Goal: Information Seeking & Learning: Learn about a topic

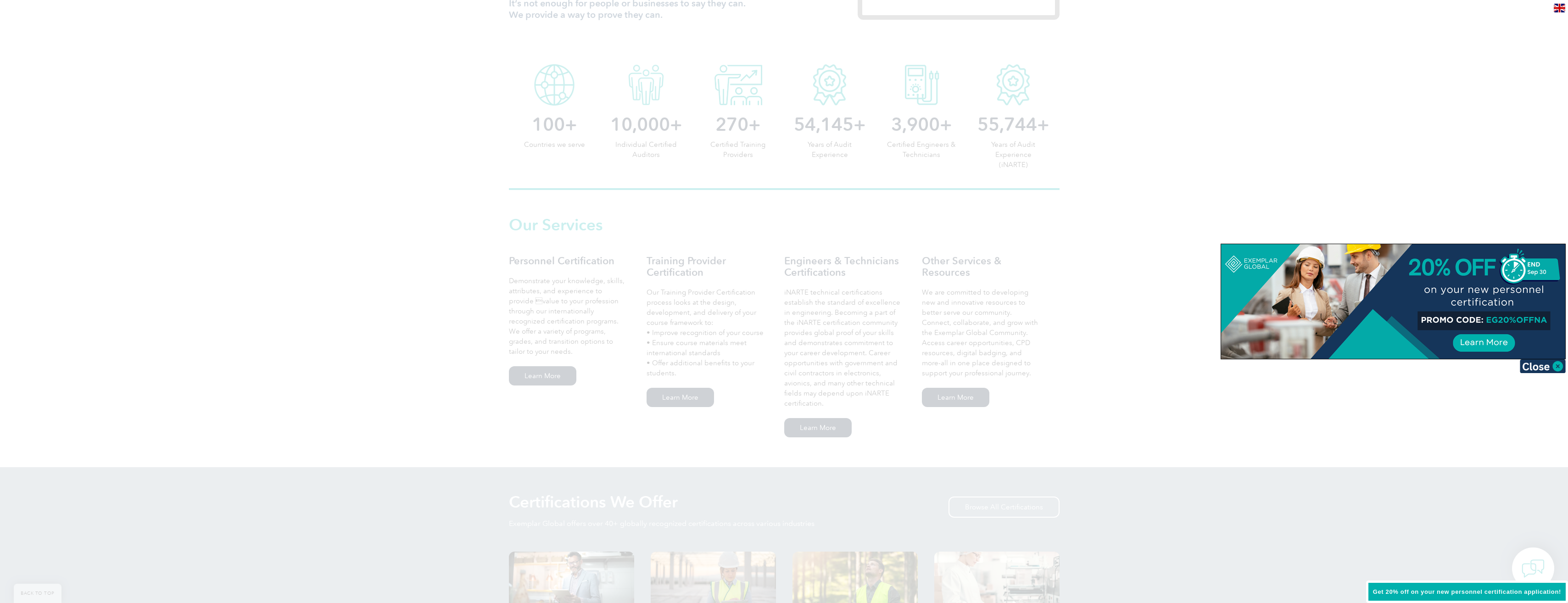
scroll to position [399, 0]
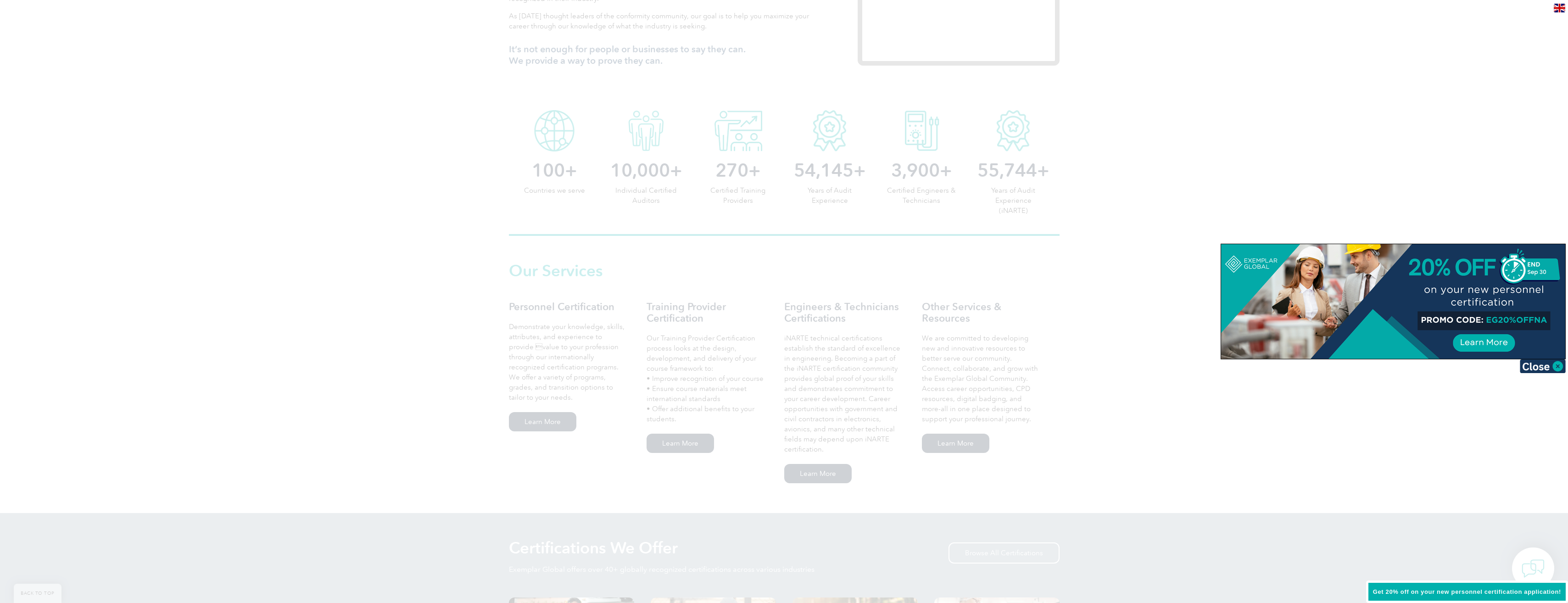
click at [1542, 367] on img at bounding box center [1542, 366] width 46 height 14
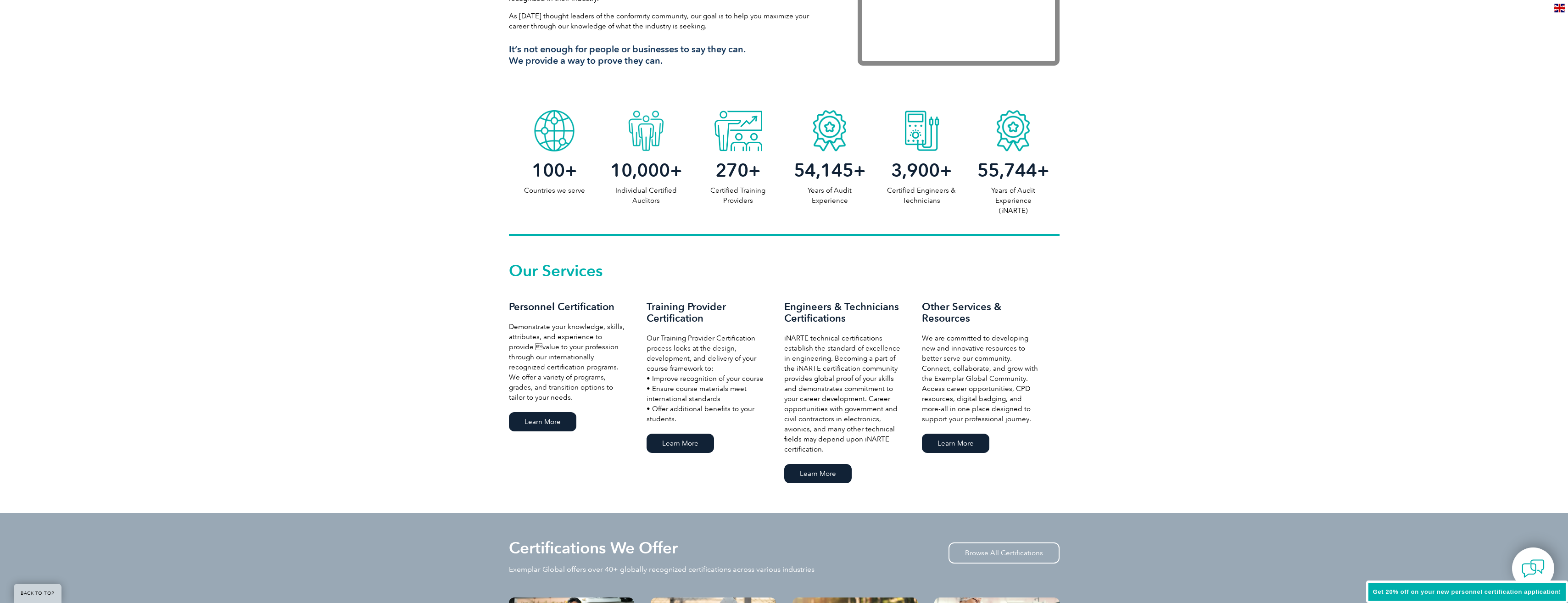
click at [665, 445] on link "Learn More" at bounding box center [680, 443] width 67 height 20
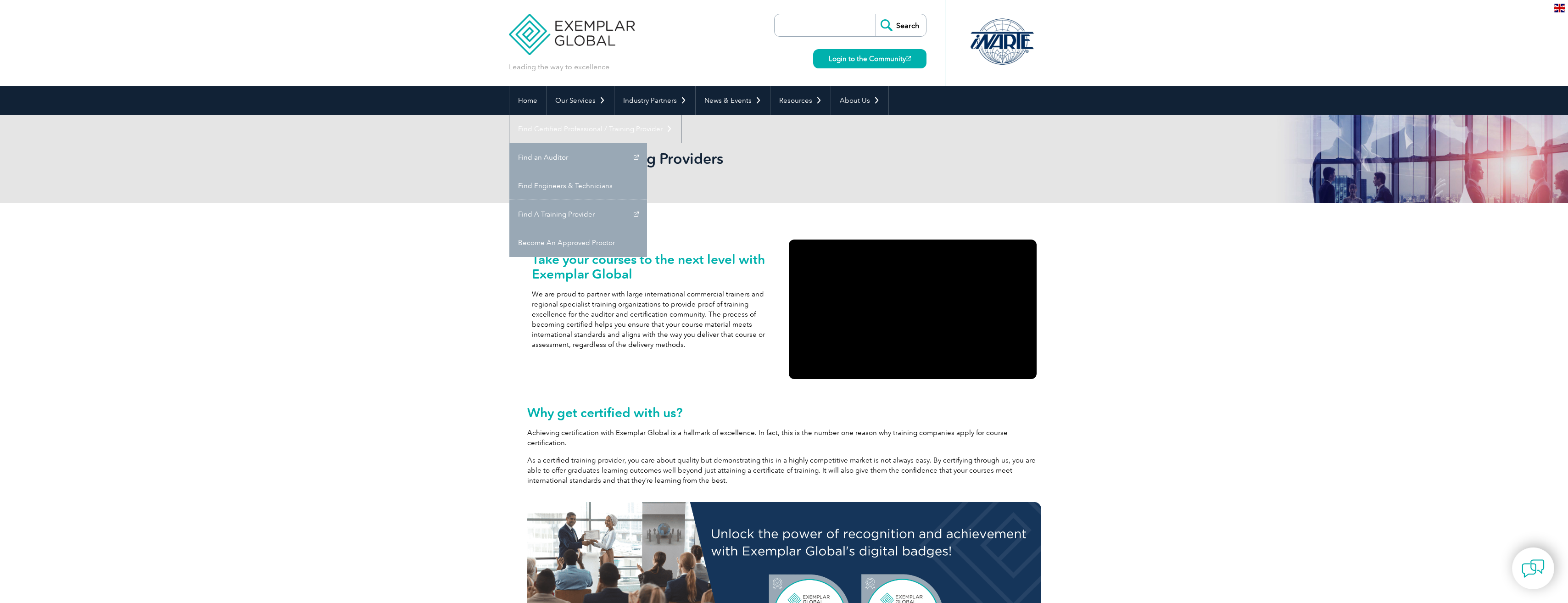
click at [647, 200] on link "Find A Training Provider" at bounding box center [578, 214] width 138 height 29
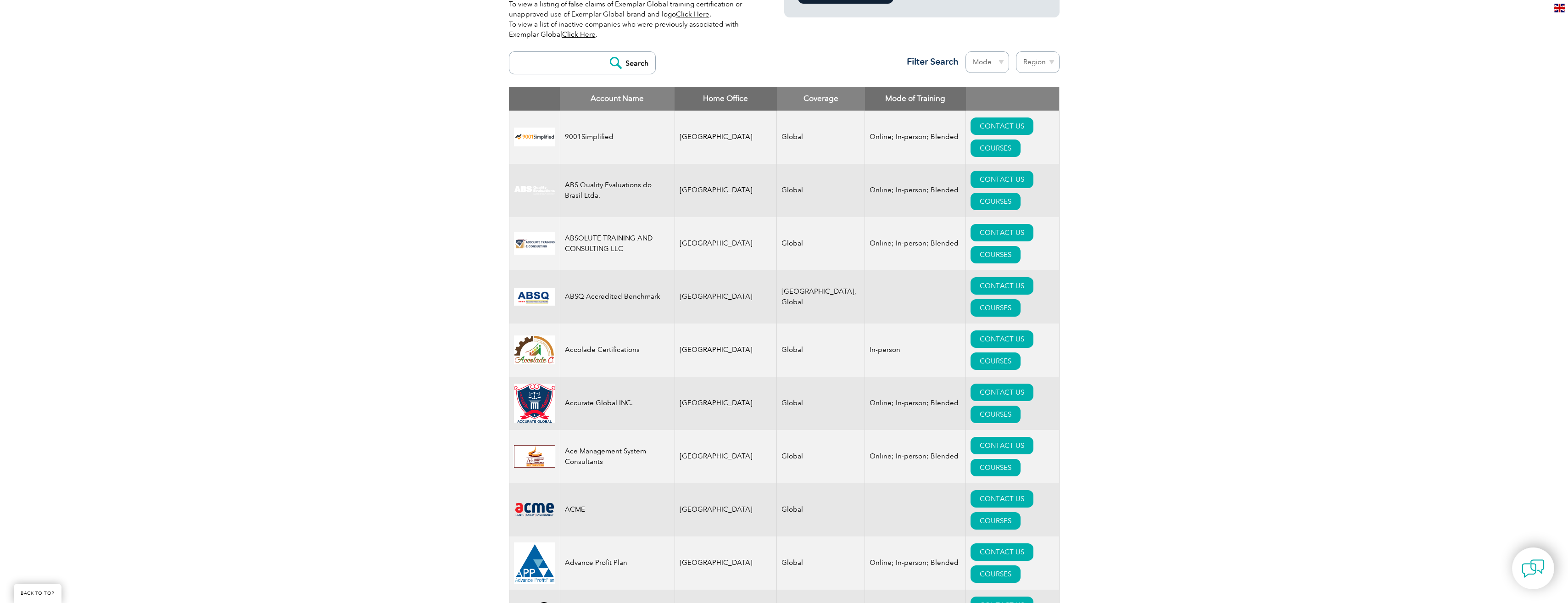
scroll to position [367, 0]
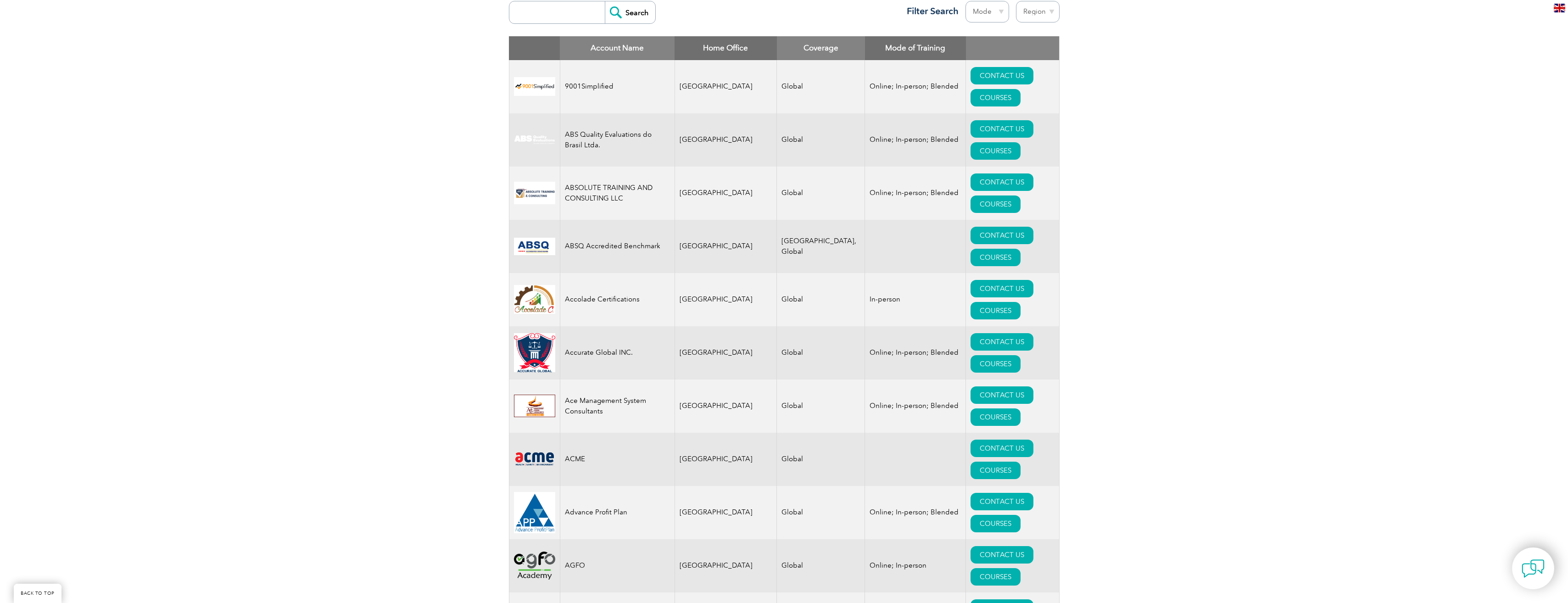
click at [1029, 10] on select "Region [GEOGRAPHIC_DATA] [GEOGRAPHIC_DATA] [GEOGRAPHIC_DATA] [GEOGRAPHIC_DATA] …" at bounding box center [1037, 12] width 43 height 21
select select "[GEOGRAPHIC_DATA]"
click at [1016, 1] on select "Region [GEOGRAPHIC_DATA] [GEOGRAPHIC_DATA] [GEOGRAPHIC_DATA] [GEOGRAPHIC_DATA] …" at bounding box center [1037, 12] width 43 height 21
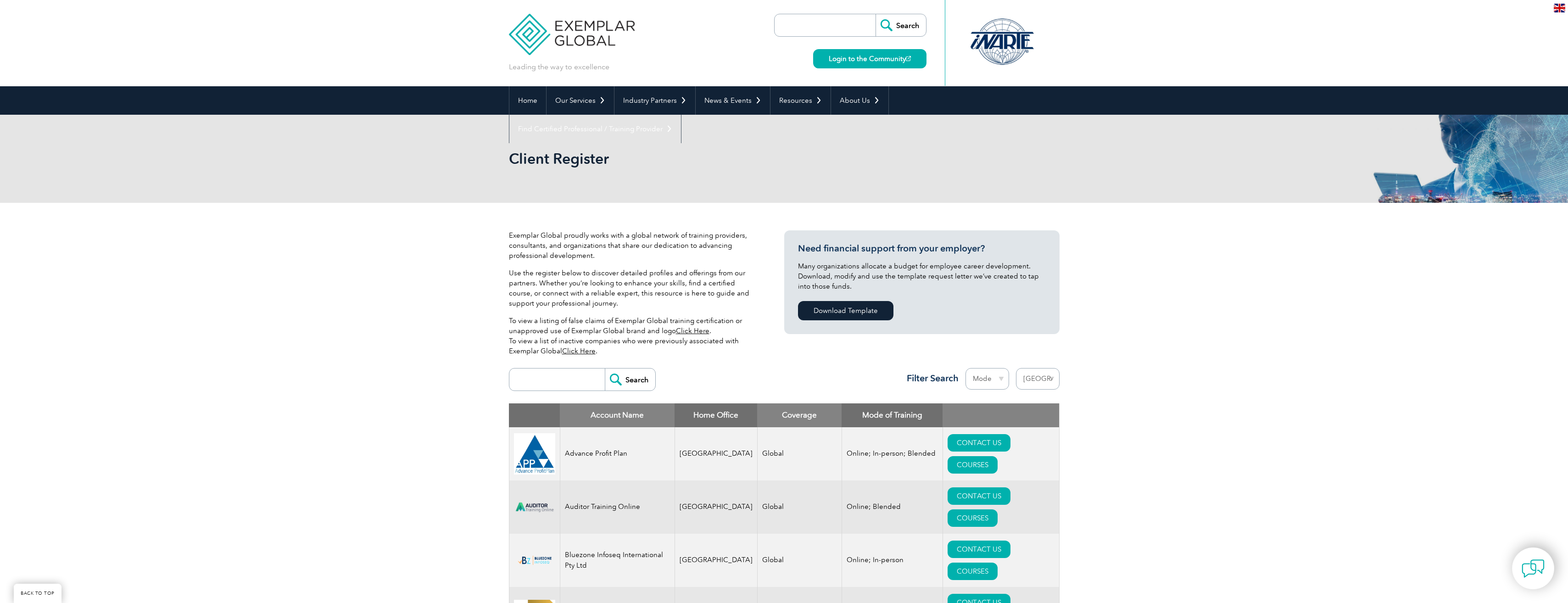
select select "[GEOGRAPHIC_DATA]"
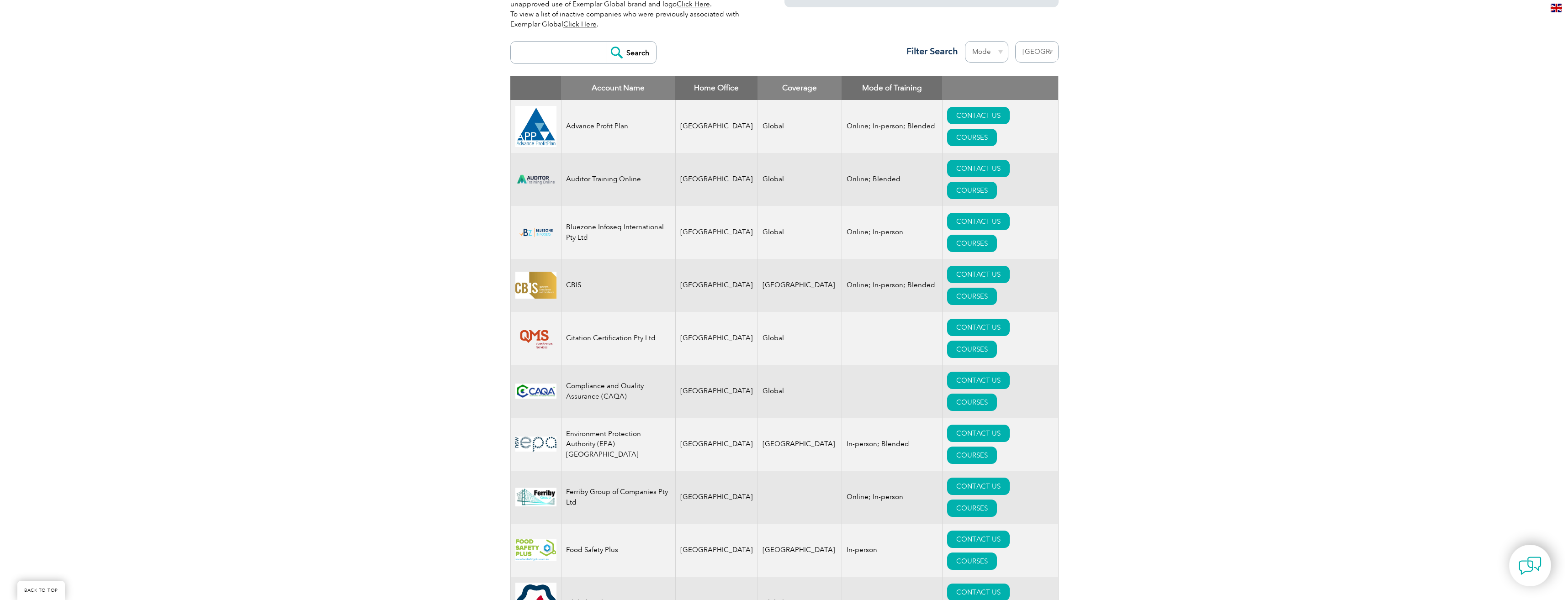
scroll to position [352, 0]
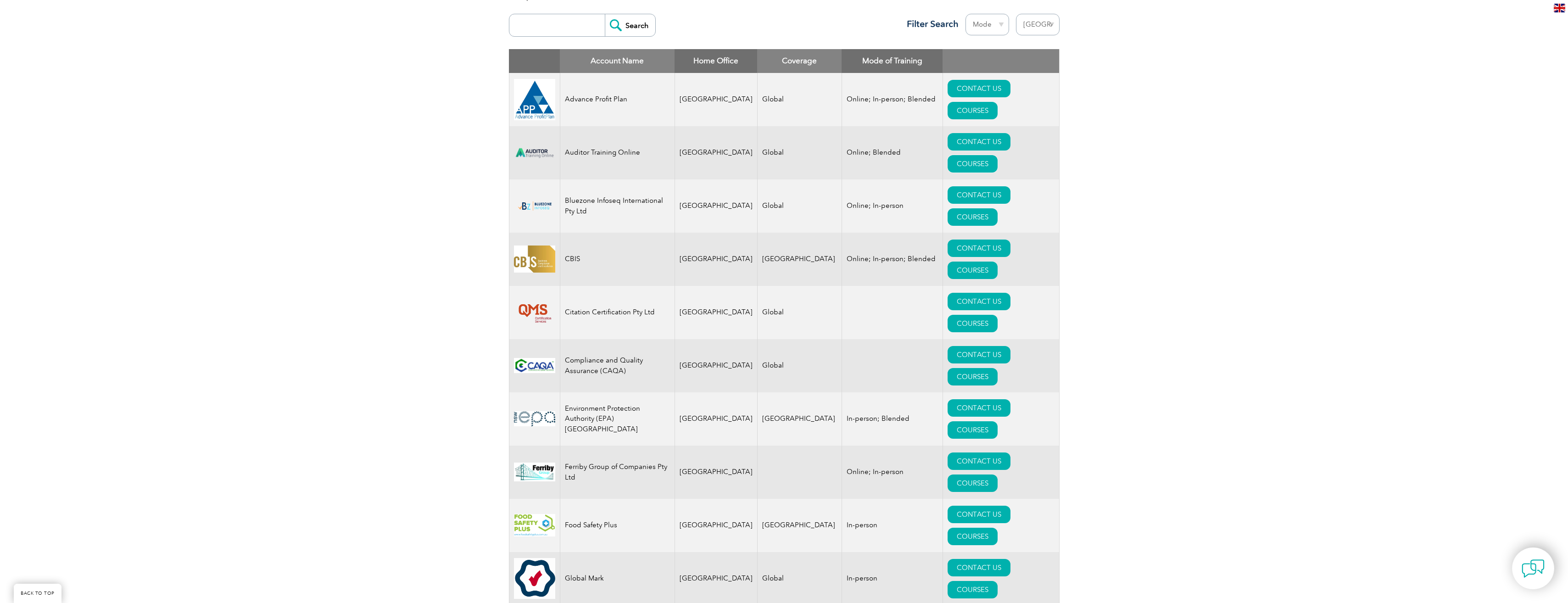
click at [998, 155] on link "COURSES" at bounding box center [973, 164] width 50 height 18
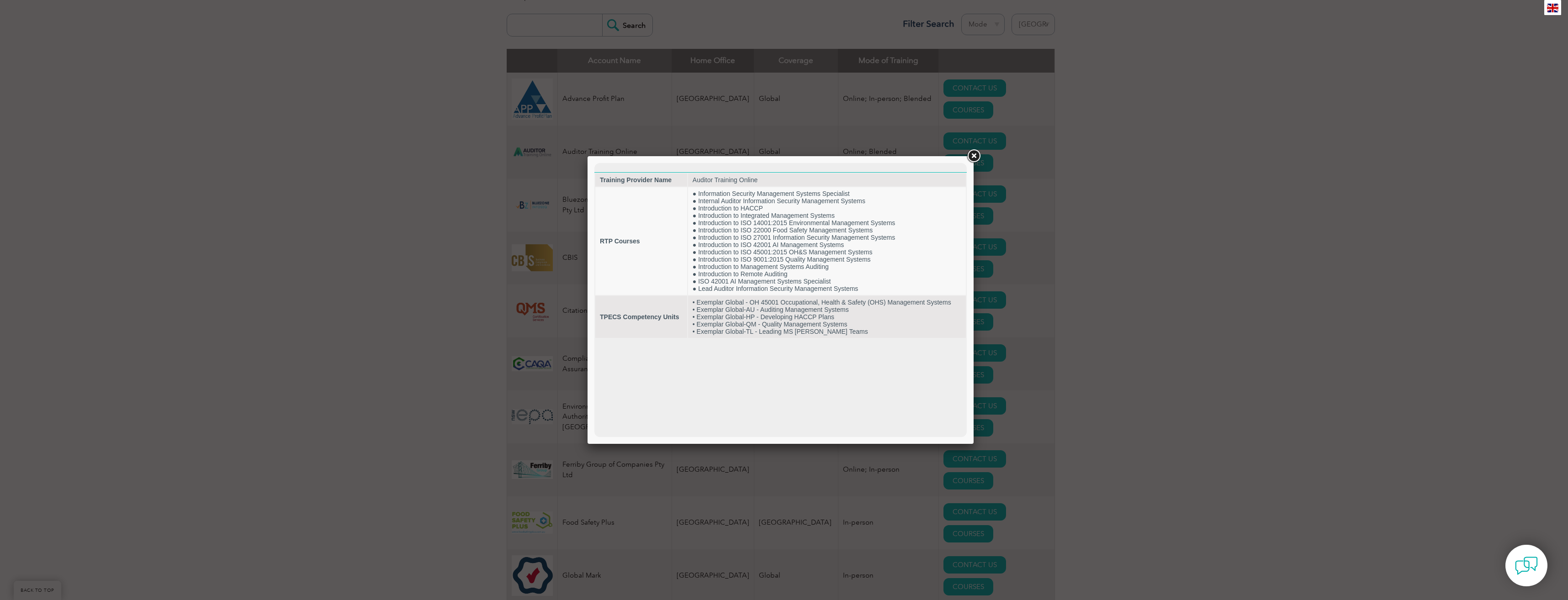
scroll to position [0, 0]
click at [973, 158] on link at bounding box center [973, 156] width 16 height 16
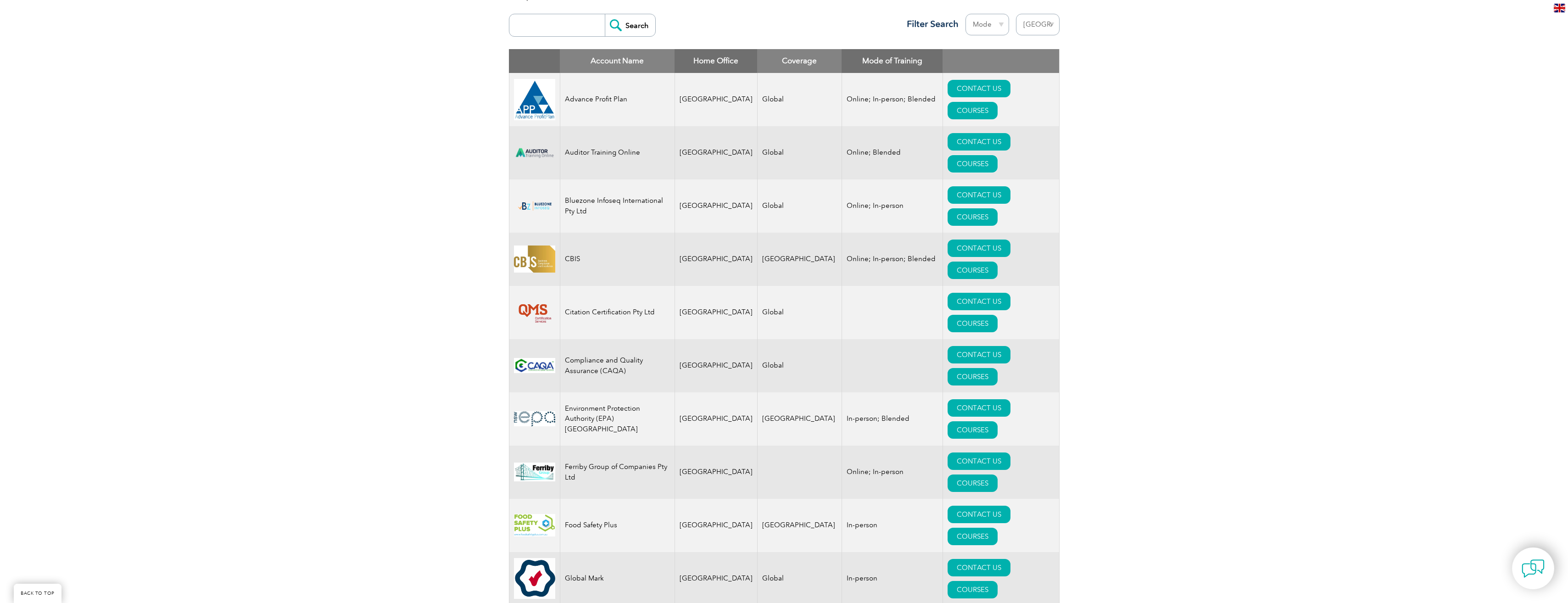
click at [998, 155] on link "COURSES" at bounding box center [973, 164] width 50 height 18
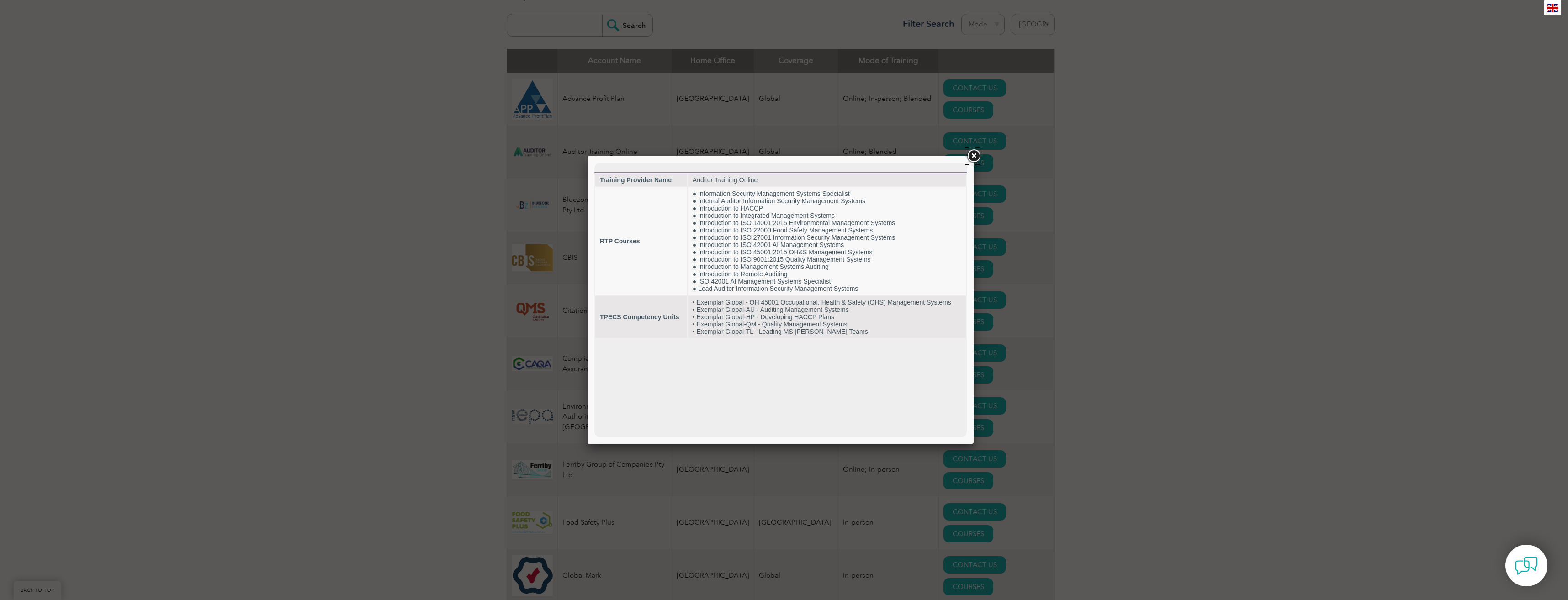
click at [971, 156] on link at bounding box center [973, 156] width 16 height 16
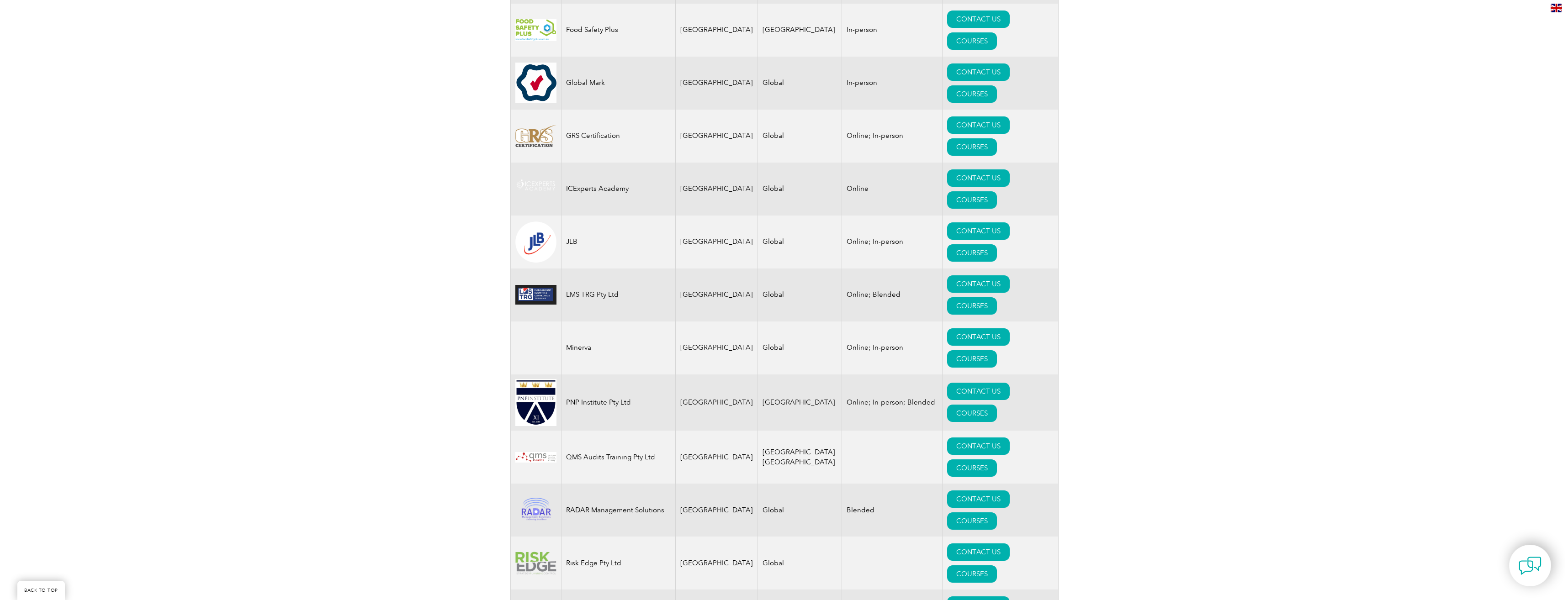
scroll to position [855, 0]
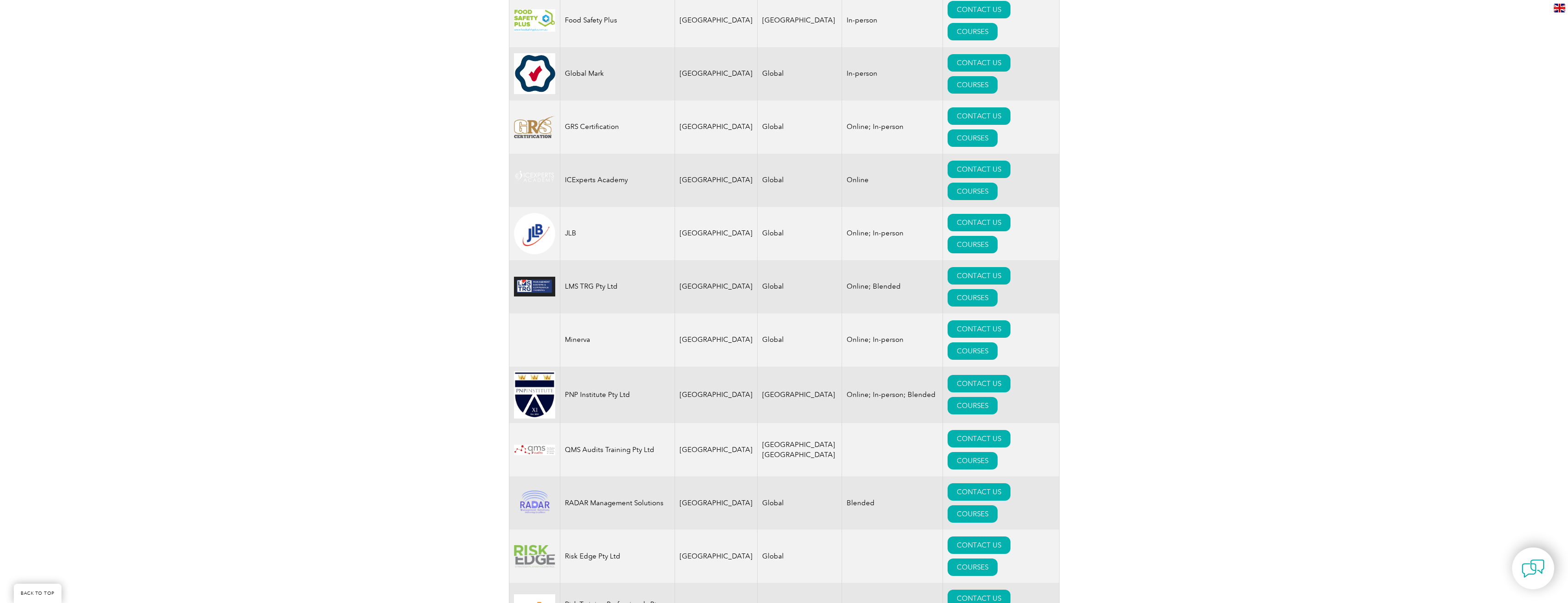
click at [998, 558] on link "COURSES" at bounding box center [973, 567] width 50 height 18
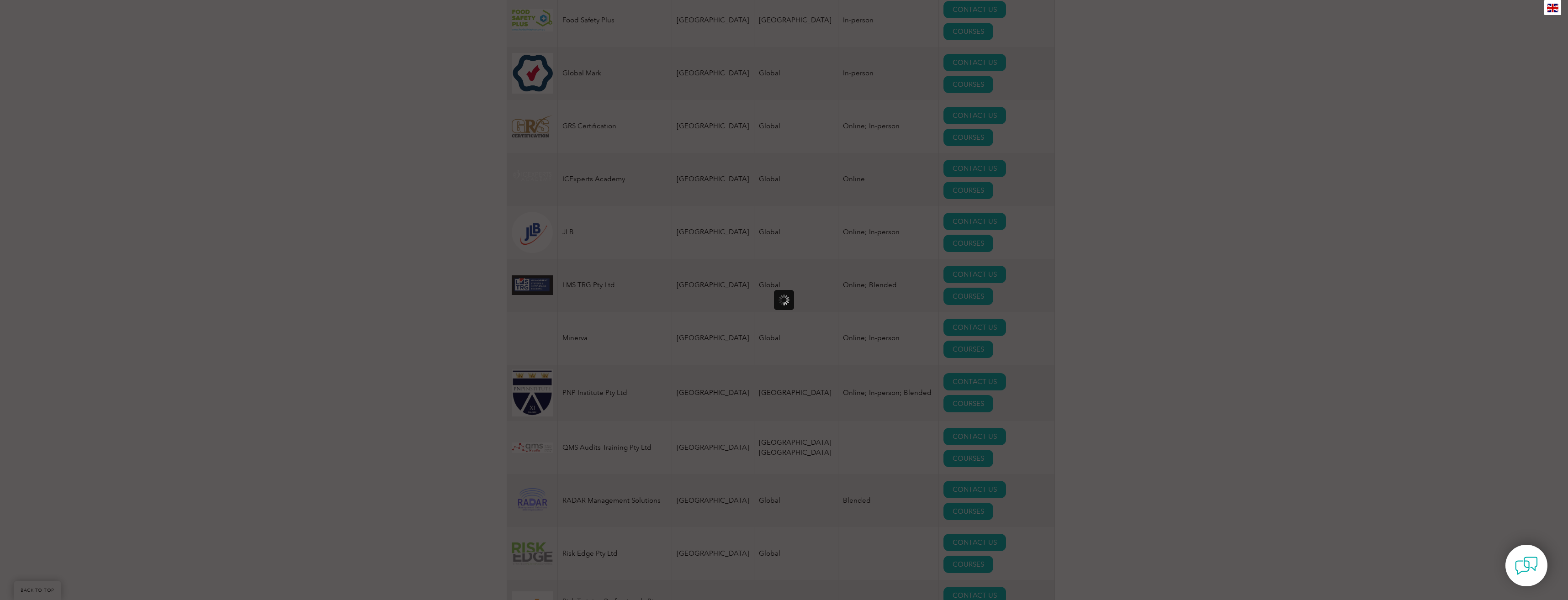
scroll to position [0, 0]
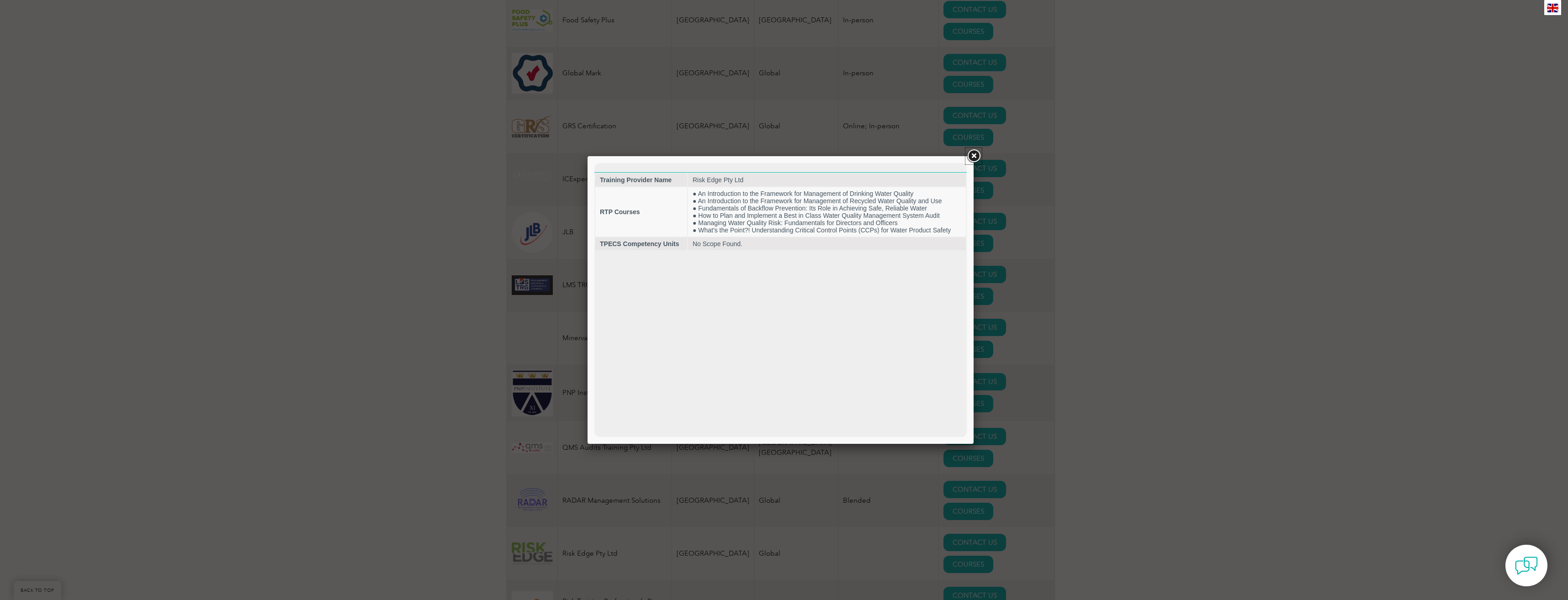
click at [975, 155] on link at bounding box center [973, 156] width 16 height 16
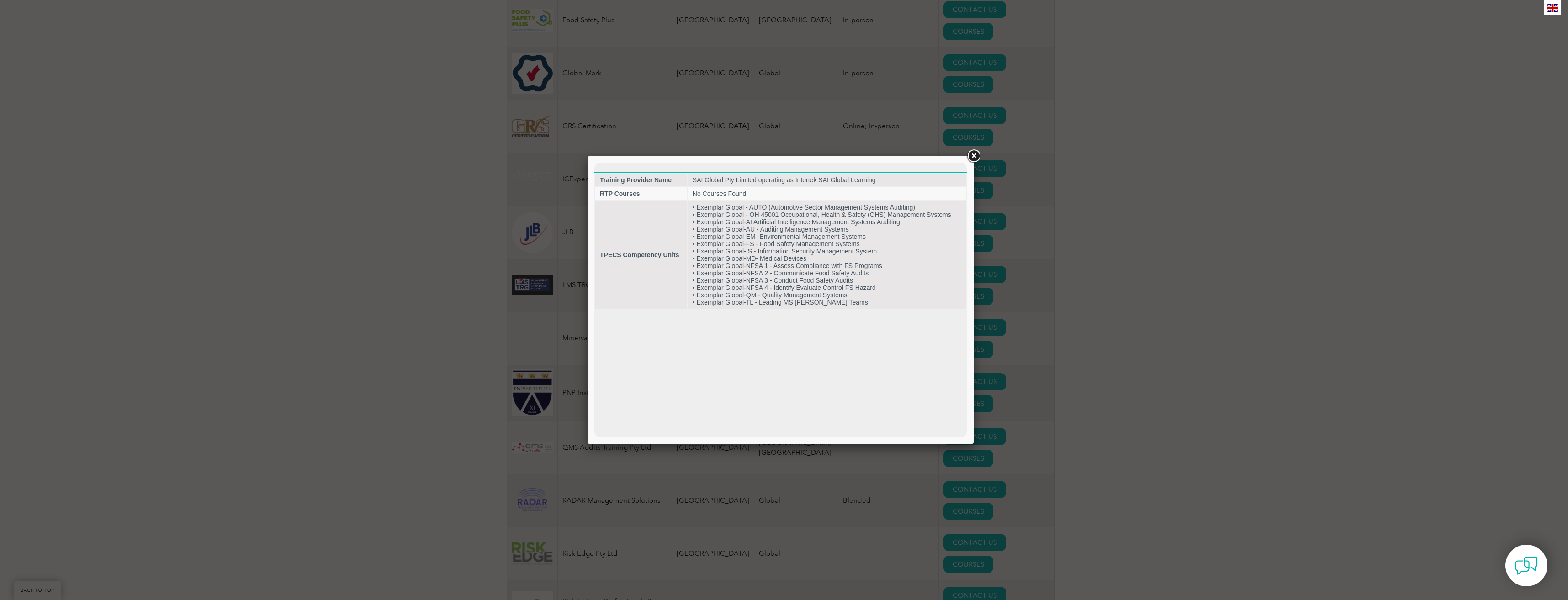
click at [256, 319] on div at bounding box center [784, 300] width 1568 height 600
